Goal: Information Seeking & Learning: Understand process/instructions

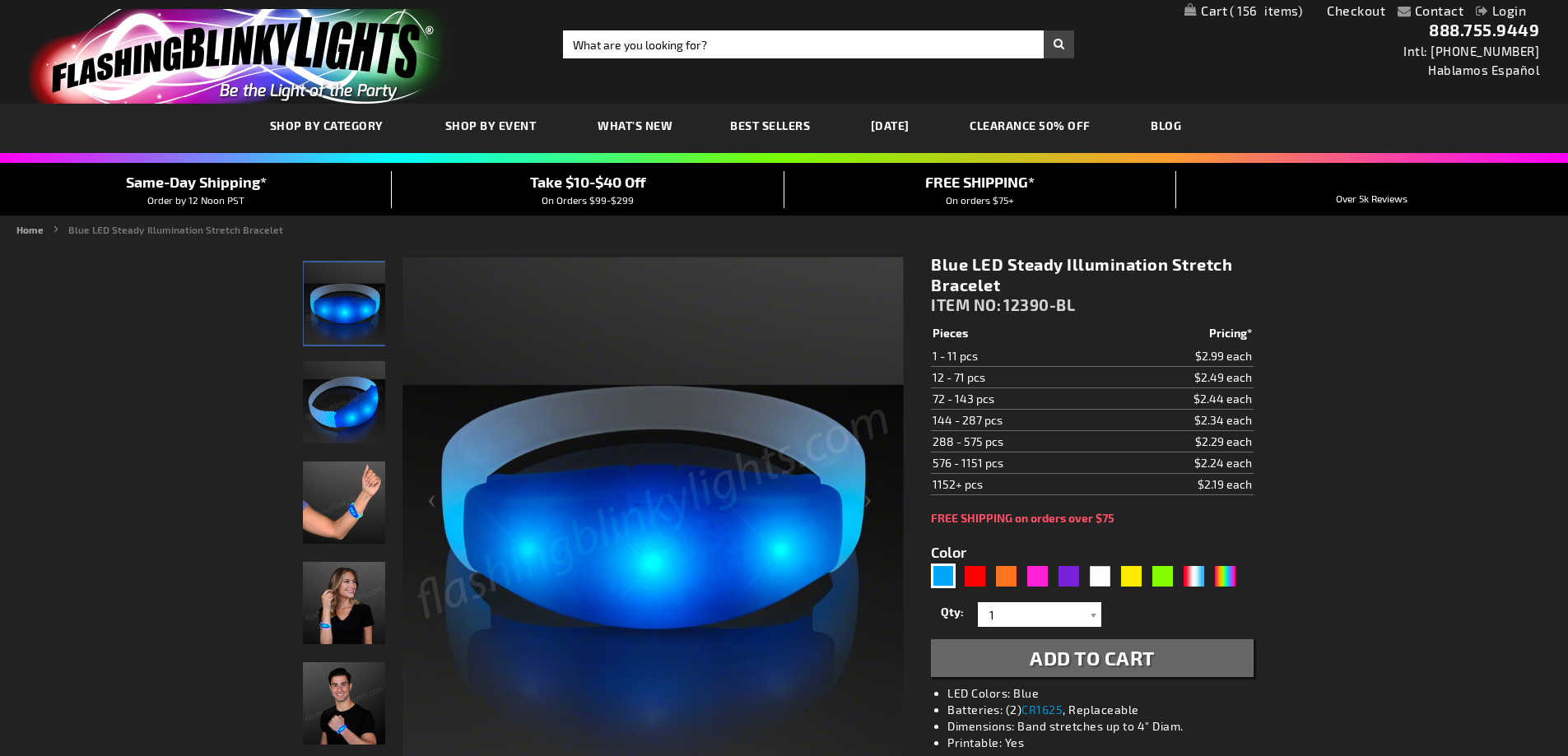
click at [220, 181] on span "Same-Day Shipping*" at bounding box center [196, 182] width 141 height 18
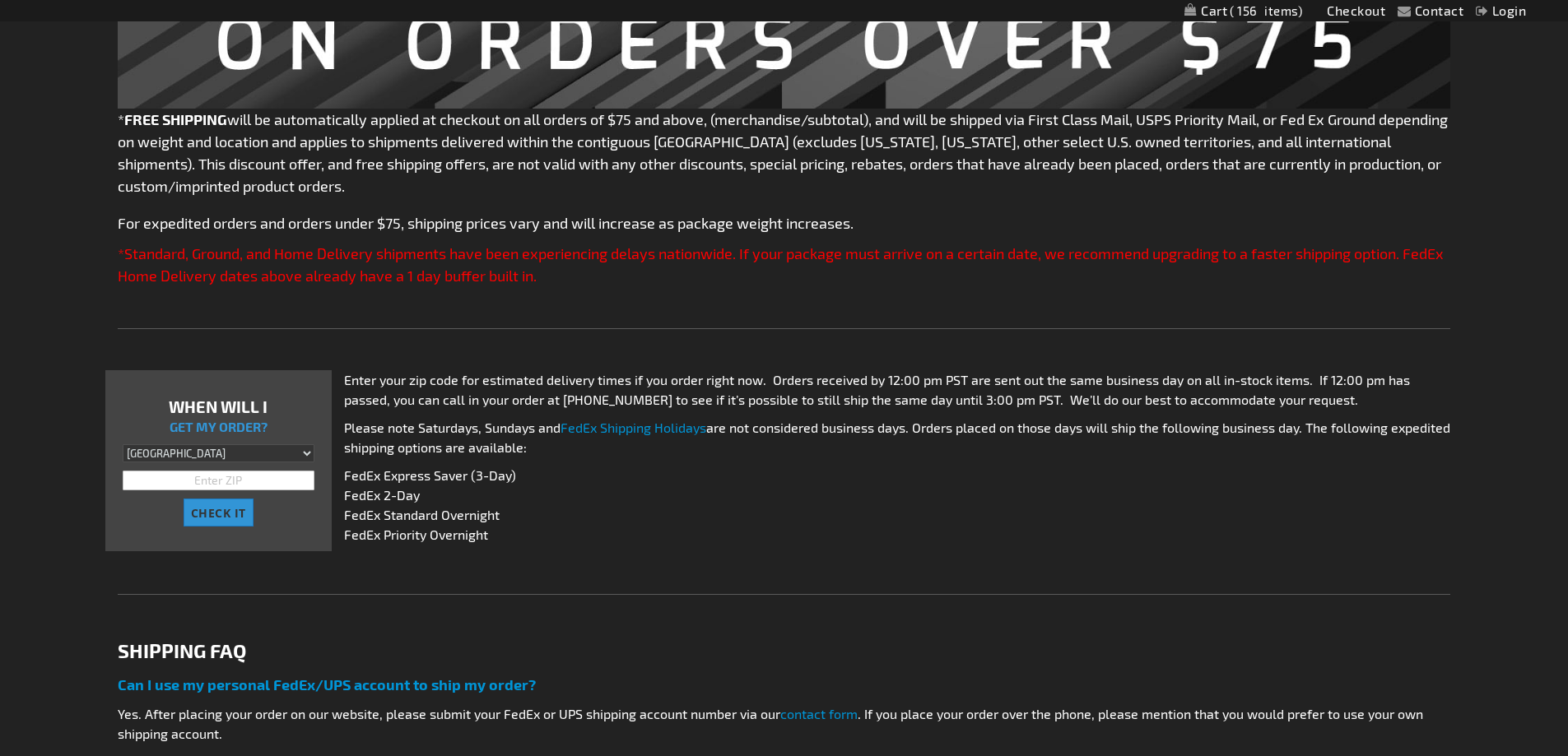
scroll to position [411, 0]
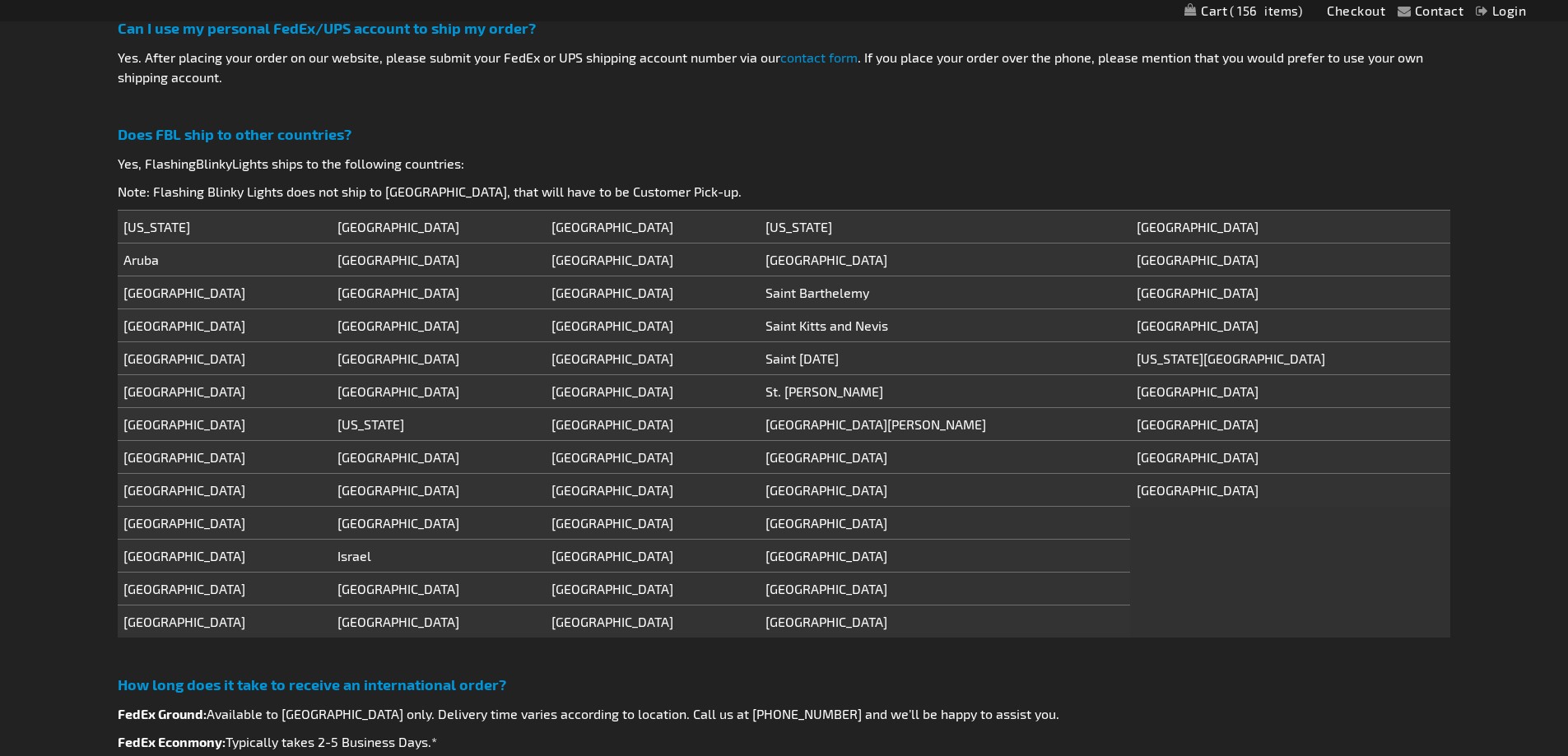
scroll to position [1069, 0]
